Goal: Task Accomplishment & Management: Manage account settings

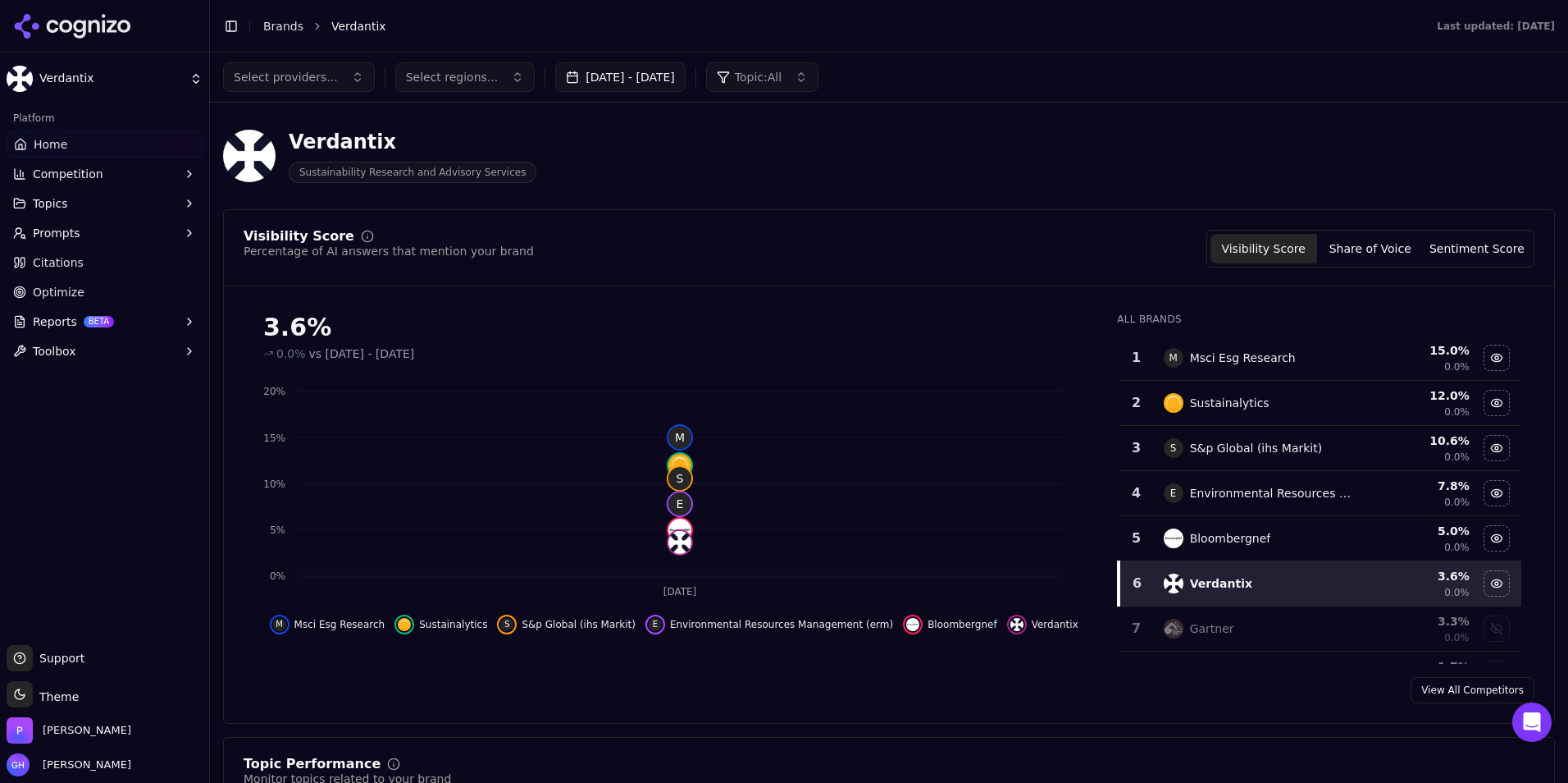
scroll to position [439, 0]
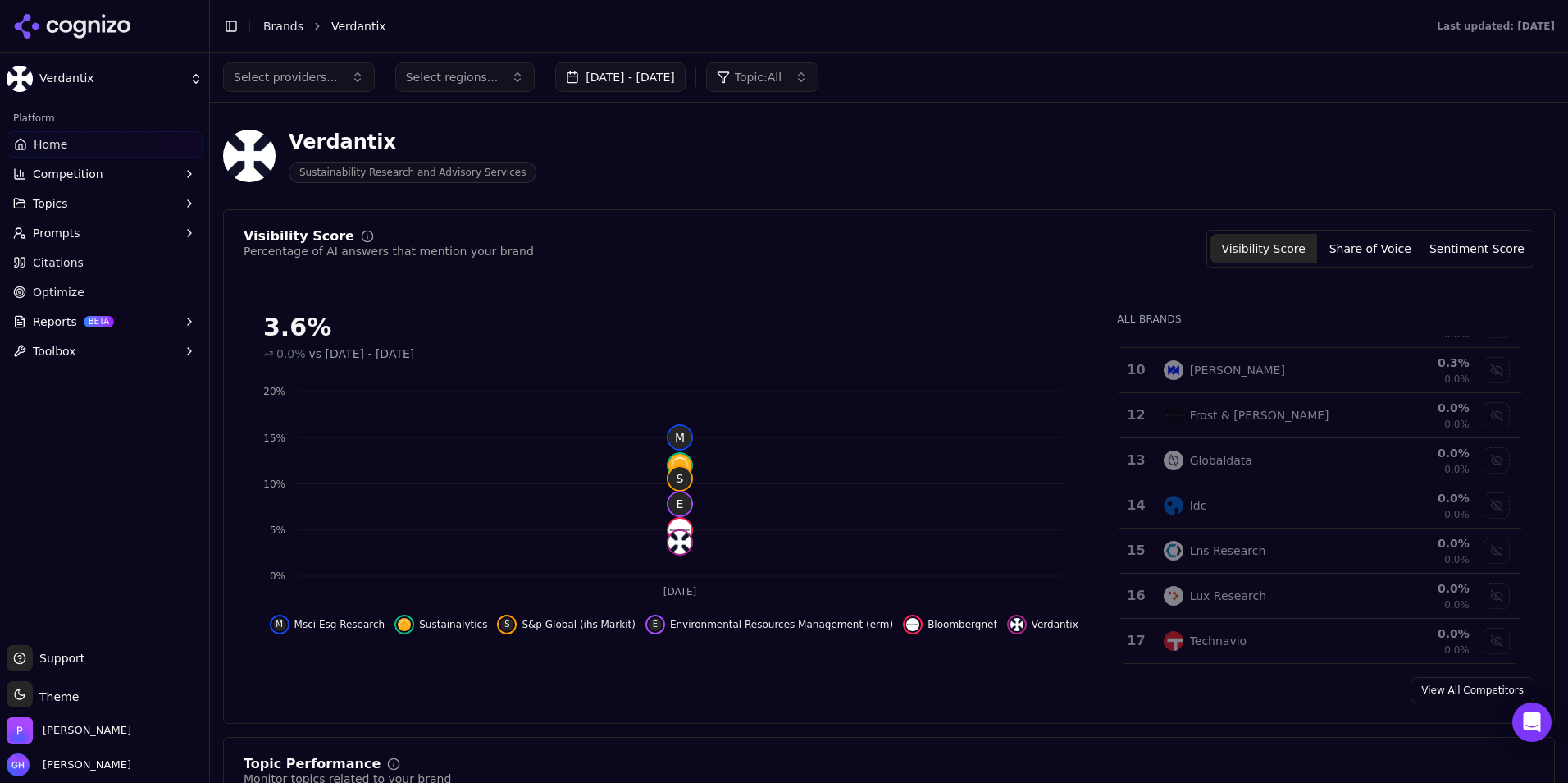
click at [95, 44] on div at bounding box center [105, 26] width 209 height 53
click at [95, 42] on div at bounding box center [105, 26] width 209 height 53
click at [73, 14] on icon at bounding box center [73, 27] width 119 height 25
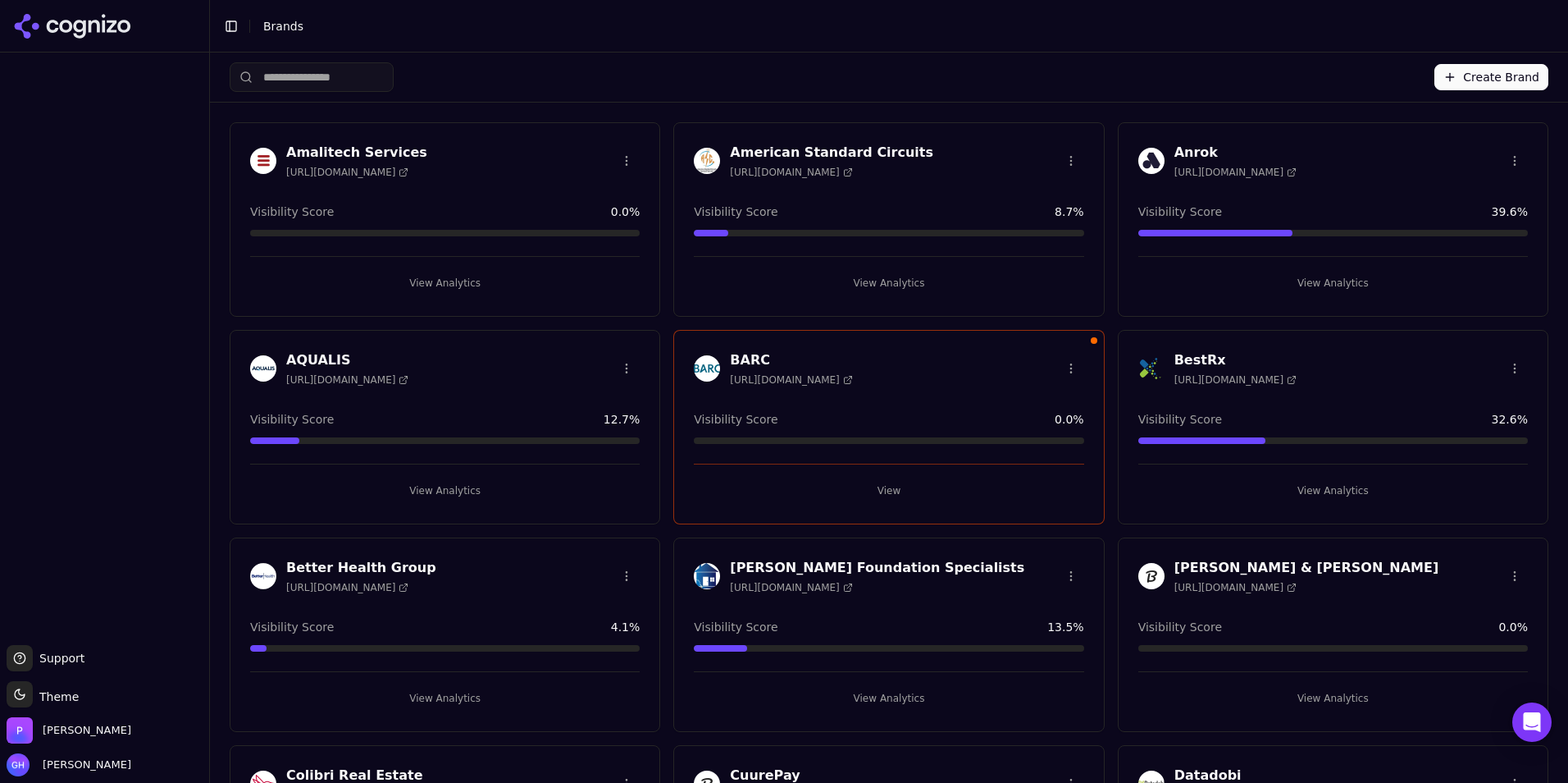
scroll to position [82, 0]
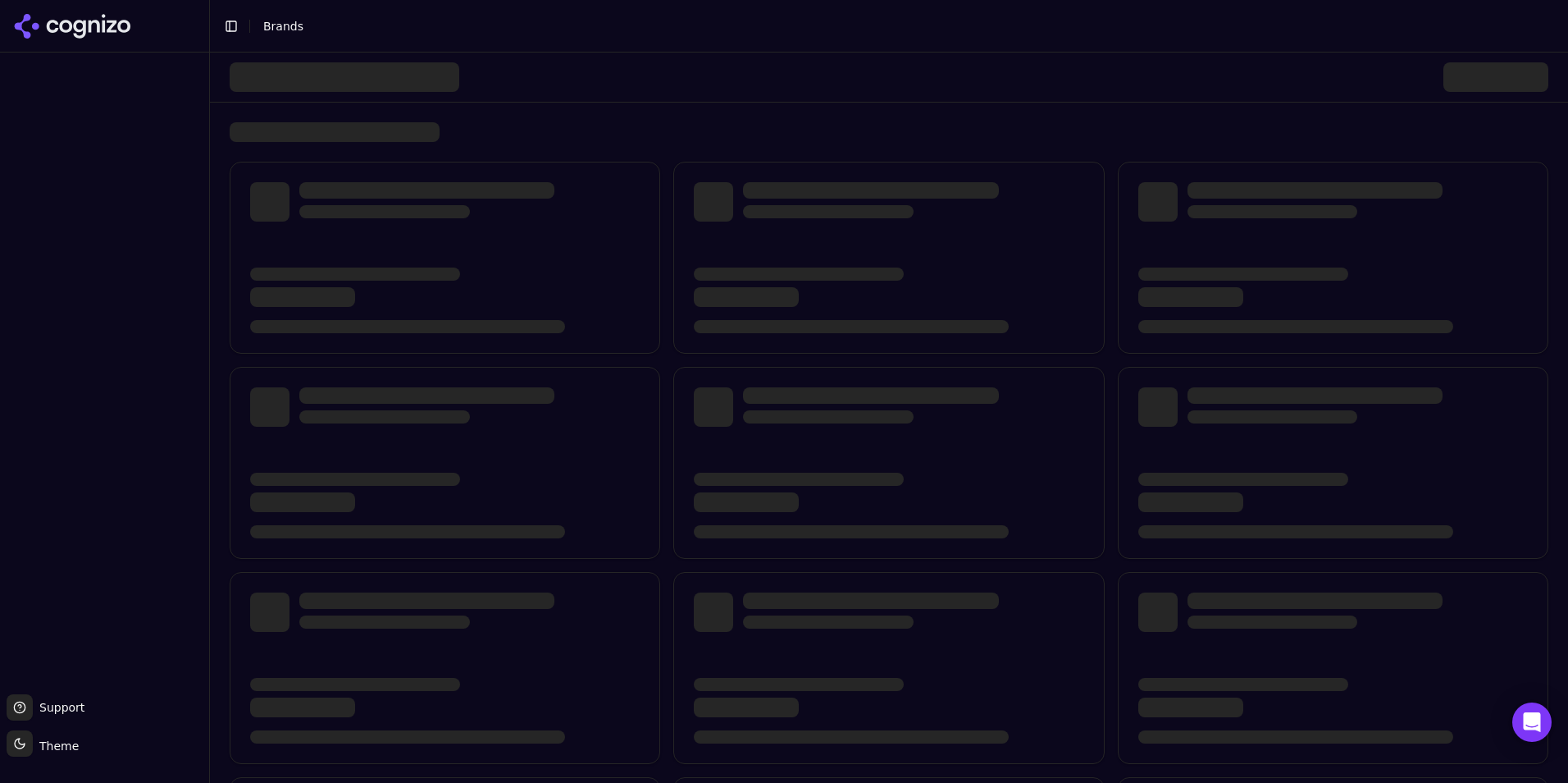
scroll to position [82, 0]
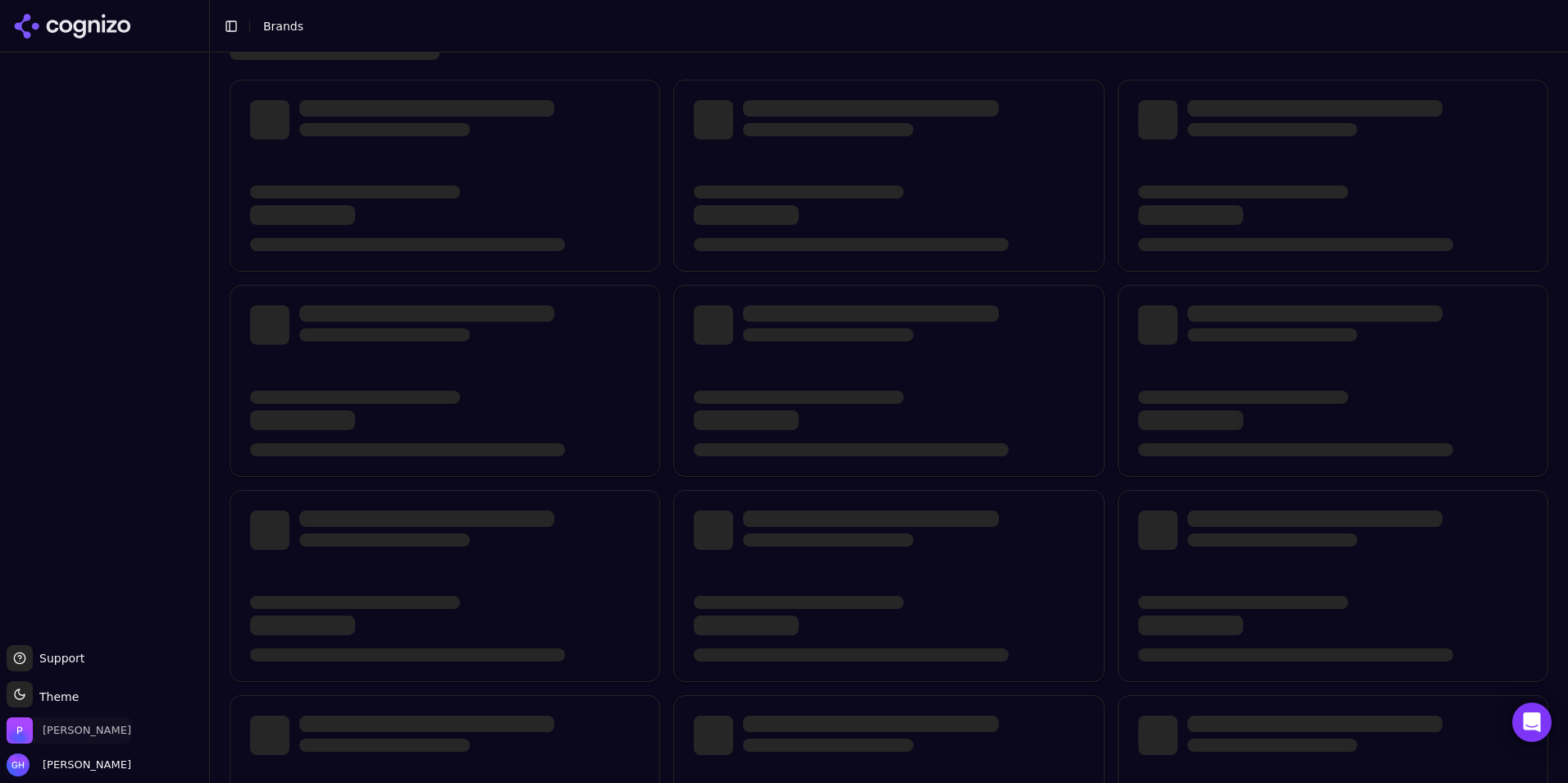
click at [23, 733] on img "Open organization switcher" at bounding box center [19, 729] width 26 height 26
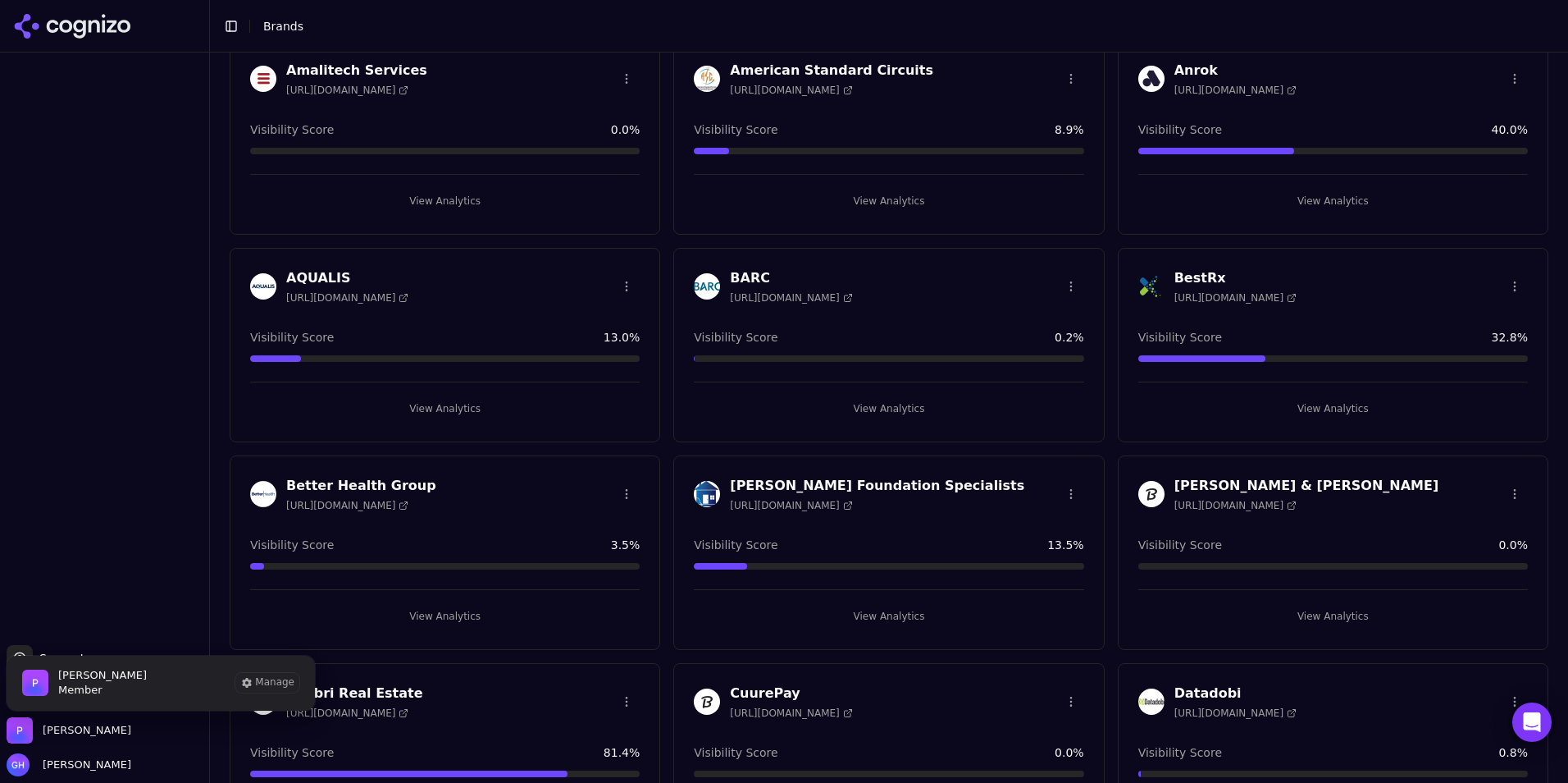
click at [272, 693] on div "[PERSON_NAME] Member Manage" at bounding box center [160, 682] width 310 height 56
click at [276, 672] on div "[PERSON_NAME] Member Manage" at bounding box center [160, 682] width 310 height 56
click at [225, 688] on div "[PERSON_NAME] Member Manage" at bounding box center [160, 682] width 310 height 56
click at [300, 688] on div "[PERSON_NAME] Member Manage" at bounding box center [160, 682] width 310 height 56
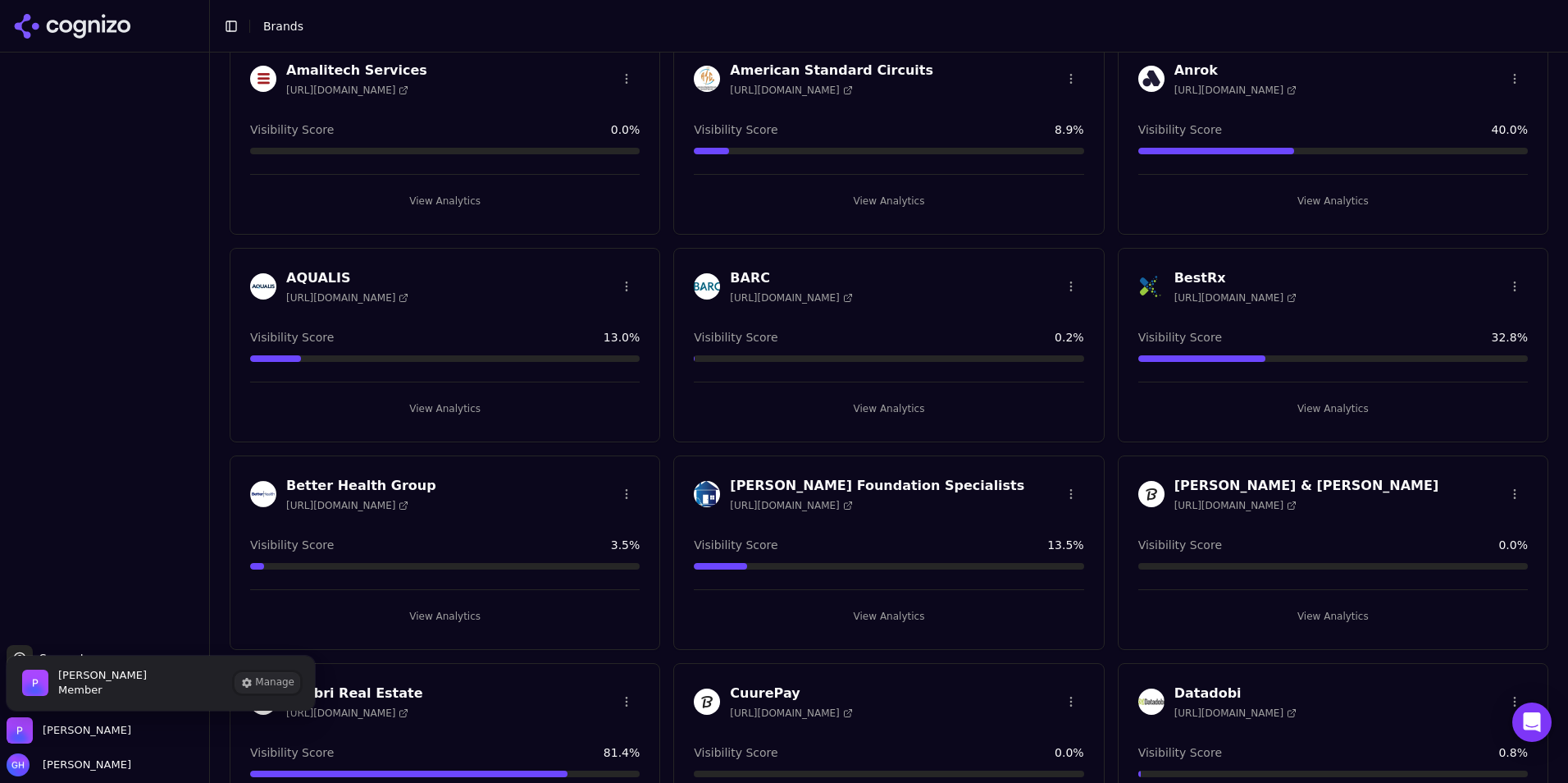
click at [280, 682] on button "Manage" at bounding box center [267, 682] width 64 height 19
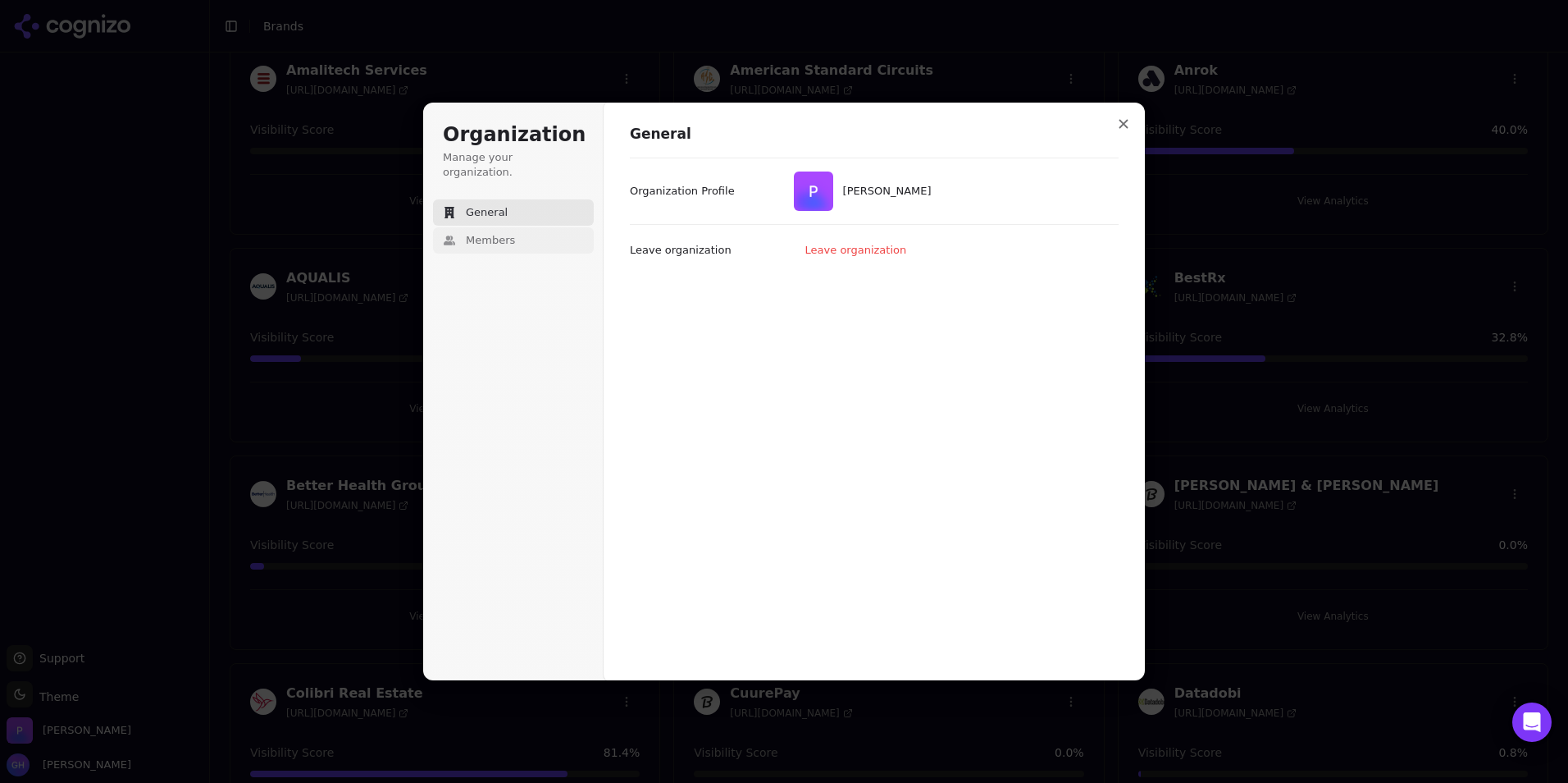
click at [511, 233] on span "Members" at bounding box center [490, 240] width 49 height 14
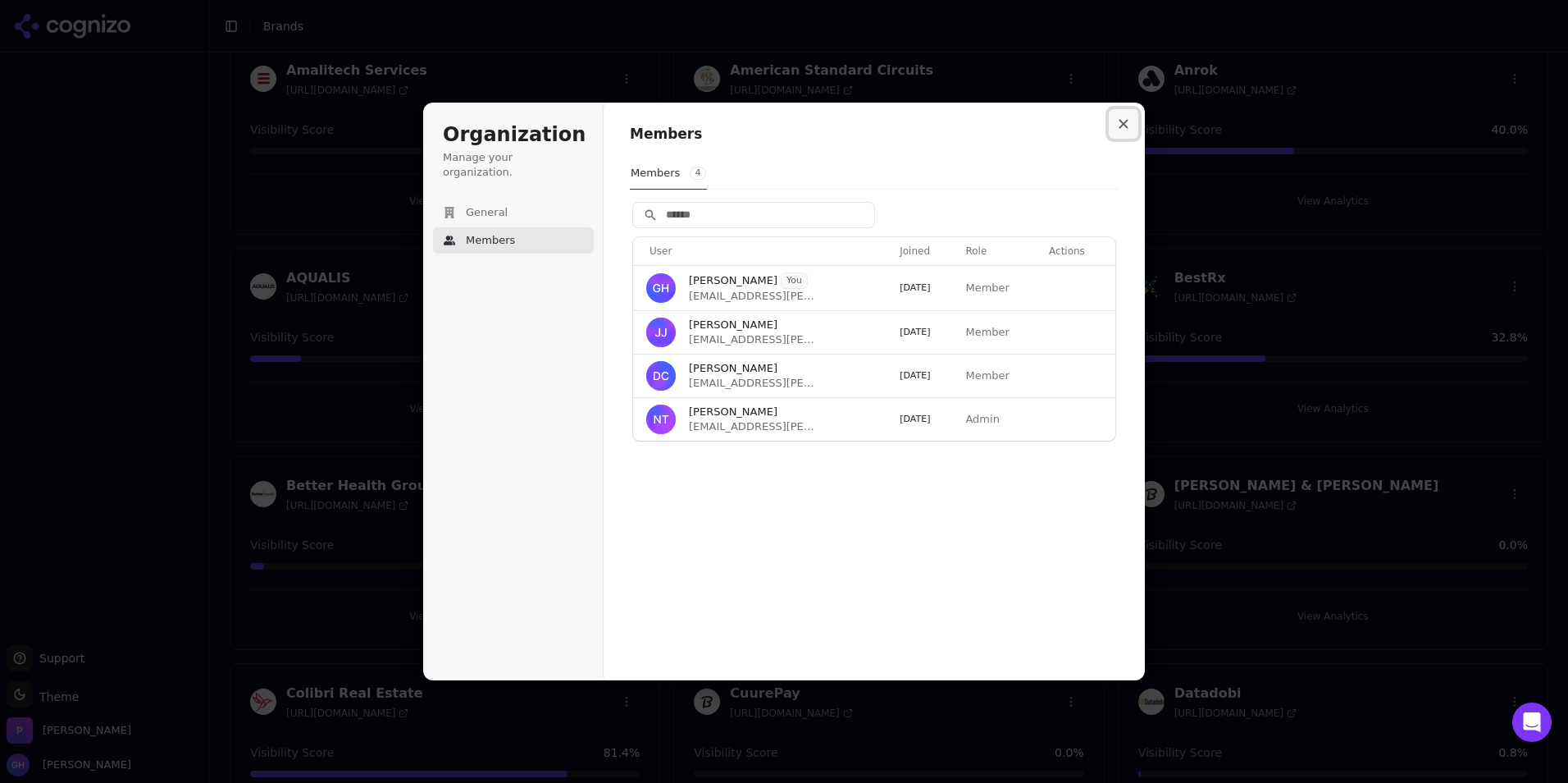
click at [1121, 135] on button "Close modal" at bounding box center [1122, 124] width 30 height 30
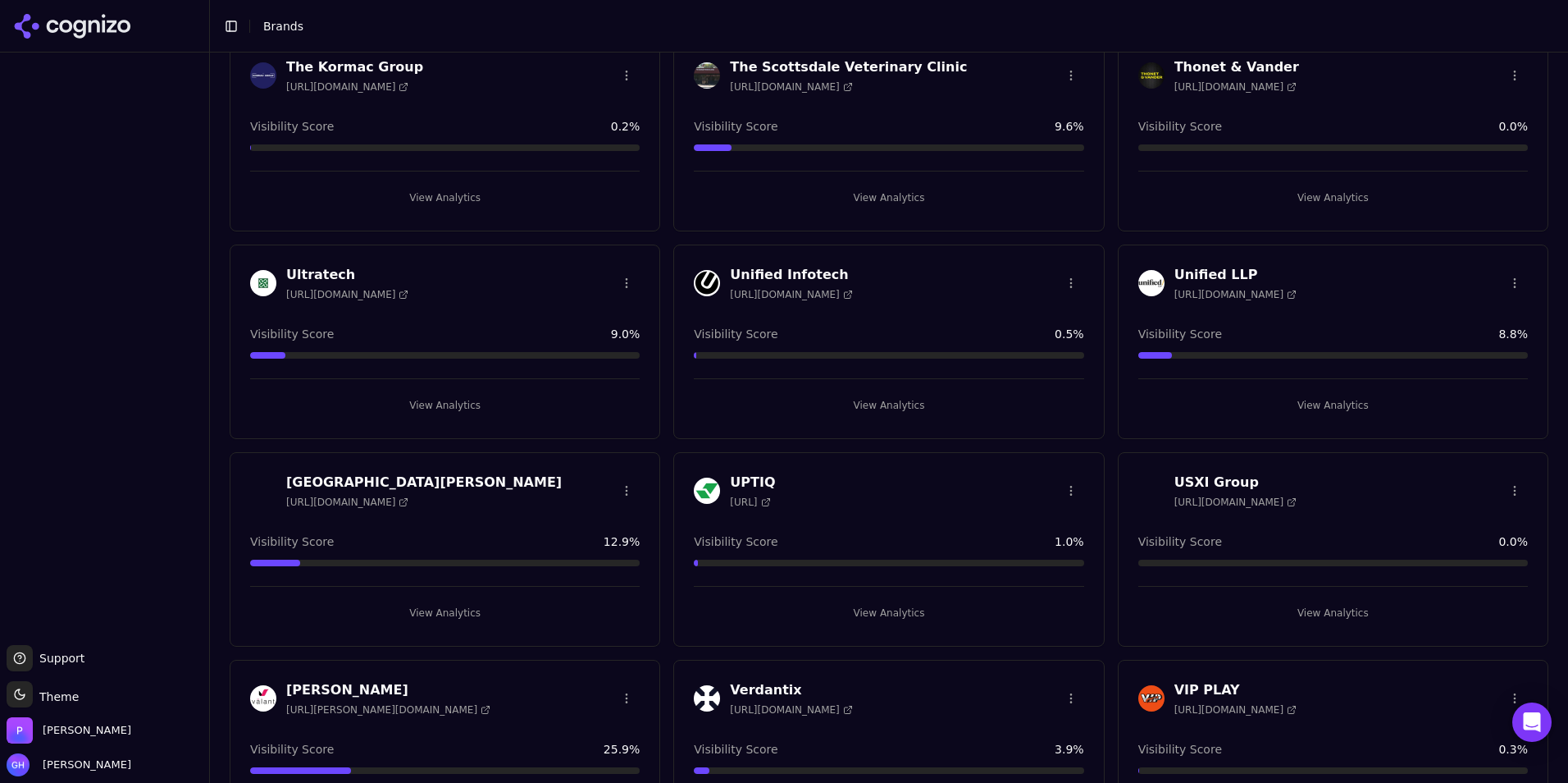
scroll to position [4922, 0]
